Goal: Transaction & Acquisition: Purchase product/service

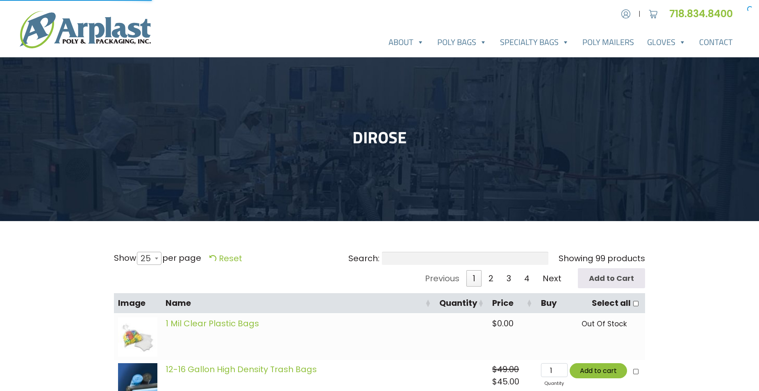
select select "25"
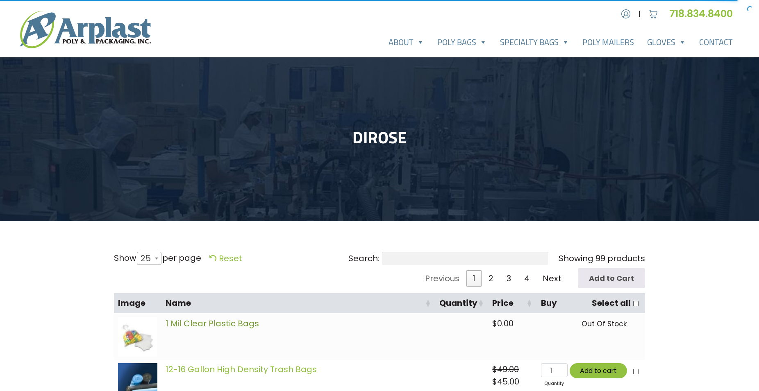
click at [213, 325] on link "1 Mil Clear Plastic Bags" at bounding box center [212, 323] width 93 height 11
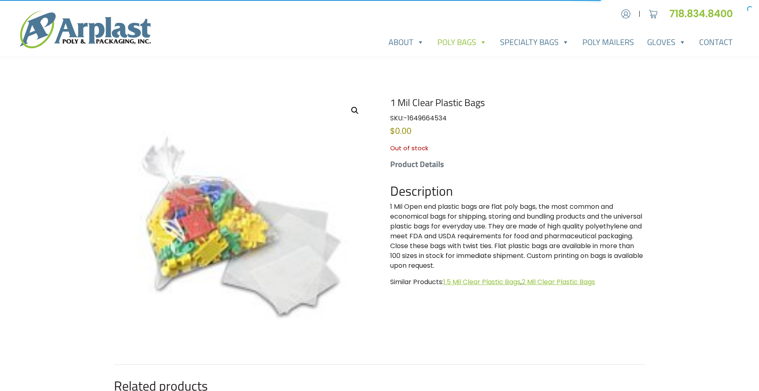
click at [484, 44] on span at bounding box center [483, 42] width 8 height 16
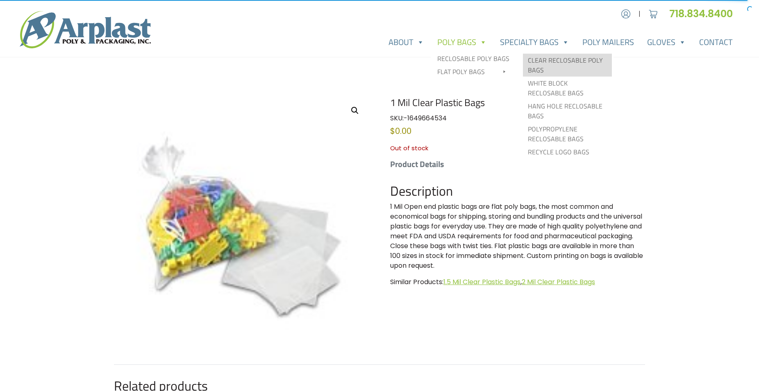
click at [563, 61] on link "Clear Reclosable Poly Bags" at bounding box center [567, 65] width 89 height 23
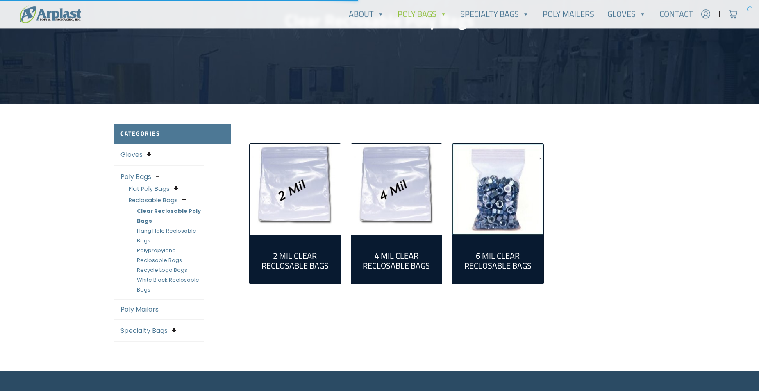
scroll to position [139, 0]
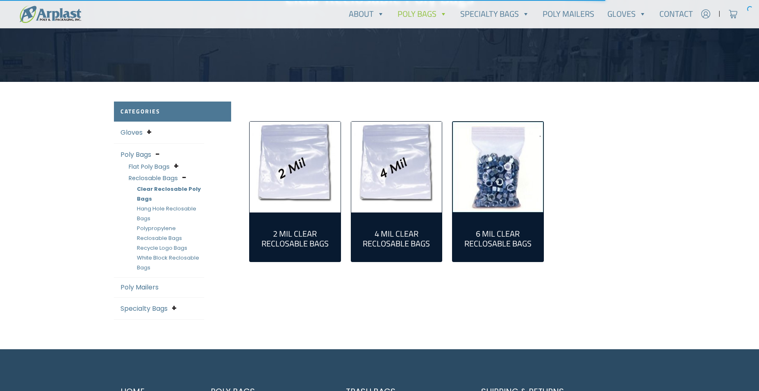
click at [311, 242] on h2 "2 Mil Clear Reclosable Bags (55)" at bounding box center [295, 239] width 78 height 20
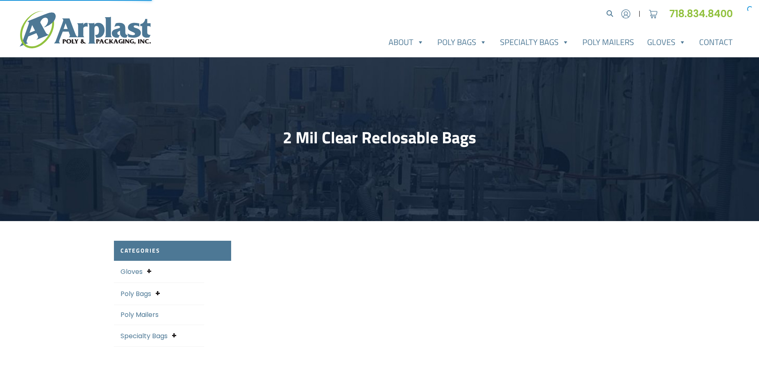
select select "25"
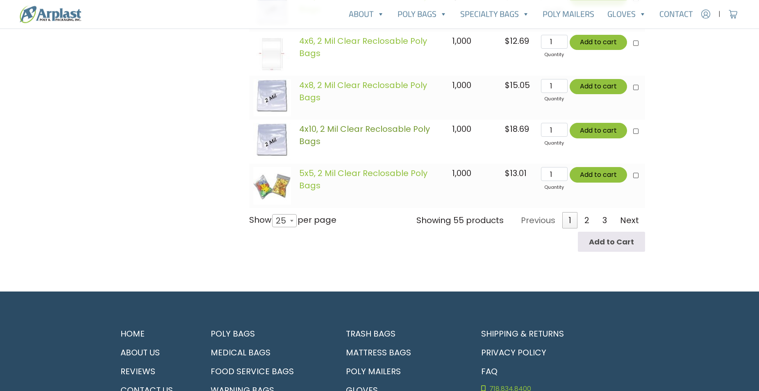
scroll to position [1254, 0]
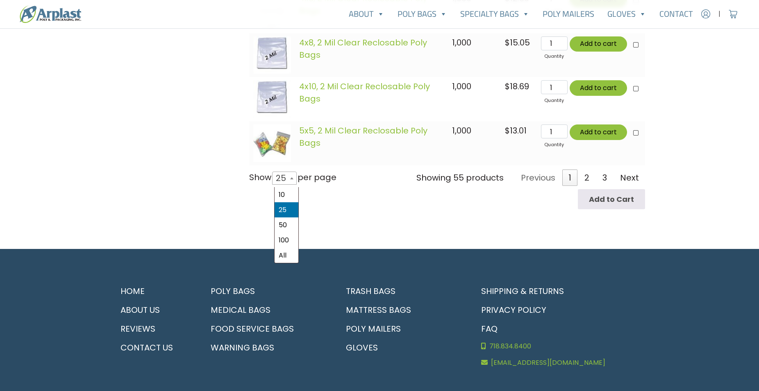
click at [296, 182] on span at bounding box center [292, 178] width 8 height 12
click at [293, 171] on select "10 25 50 100 All" at bounding box center [282, 171] width 23 height 0
click at [590, 181] on link "2" at bounding box center [586, 178] width 17 height 16
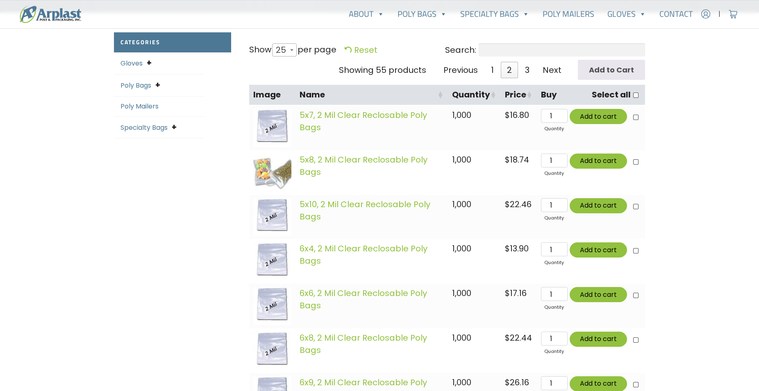
scroll to position [172, 0]
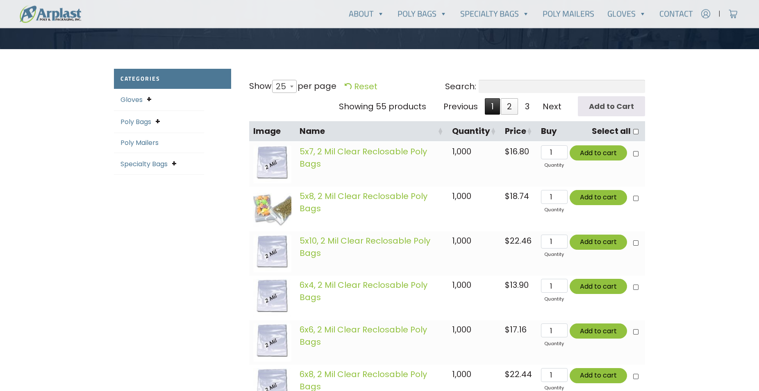
click at [496, 105] on link "1" at bounding box center [492, 106] width 15 height 16
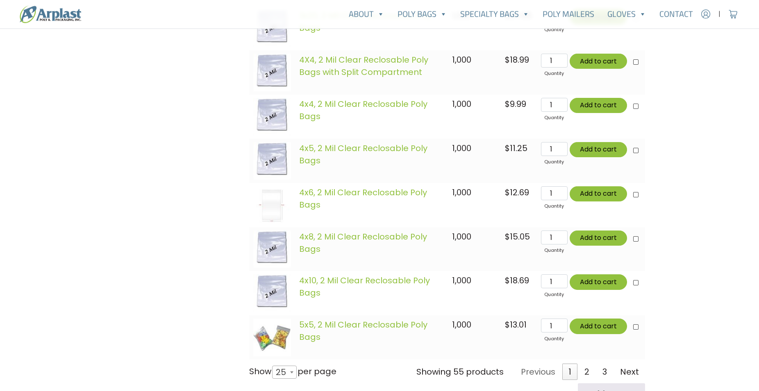
scroll to position [1040, 0]
